Goal: Task Accomplishment & Management: Manage account settings

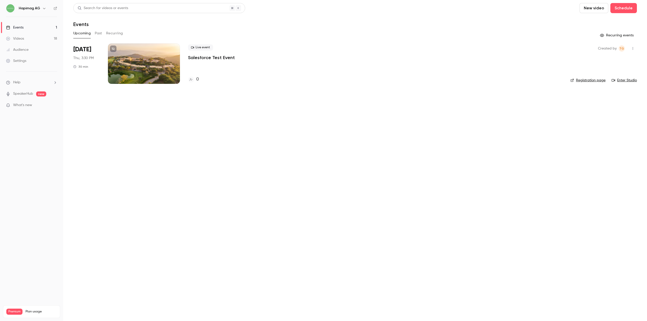
click at [21, 62] on div "Settings" at bounding box center [16, 60] width 20 height 5
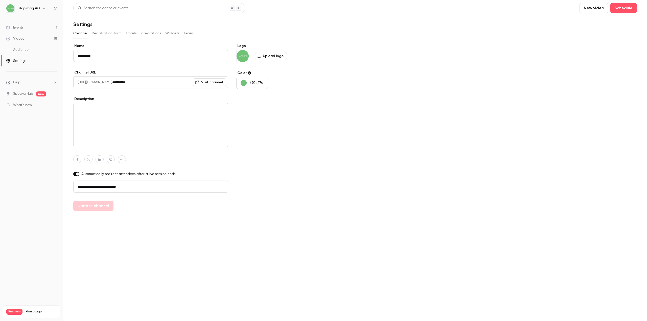
click at [148, 30] on button "Integrations" at bounding box center [151, 33] width 21 height 8
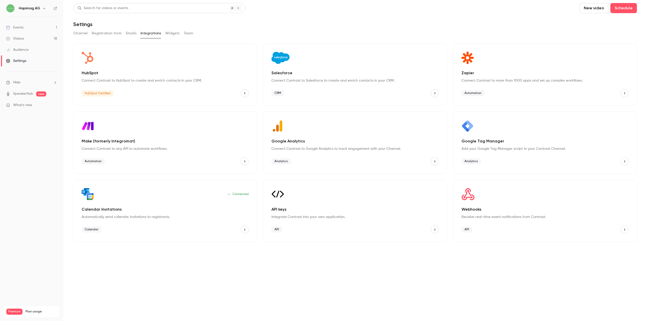
click at [516, 201] on div "Webhooks Receive real-time event notifications from Contrast. API" at bounding box center [545, 211] width 184 height 62
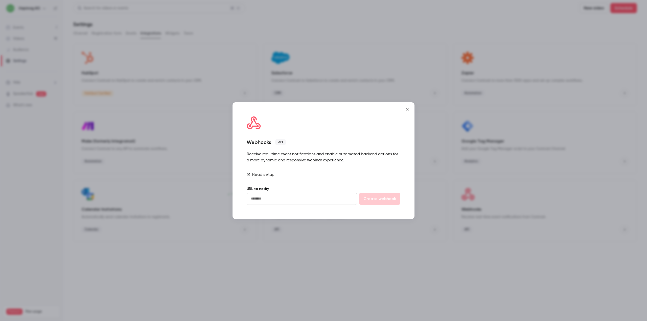
click at [261, 172] on link "Read setup" at bounding box center [324, 175] width 154 height 6
click at [268, 198] on input "url" at bounding box center [302, 199] width 110 height 12
